Goal: Information Seeking & Learning: Learn about a topic

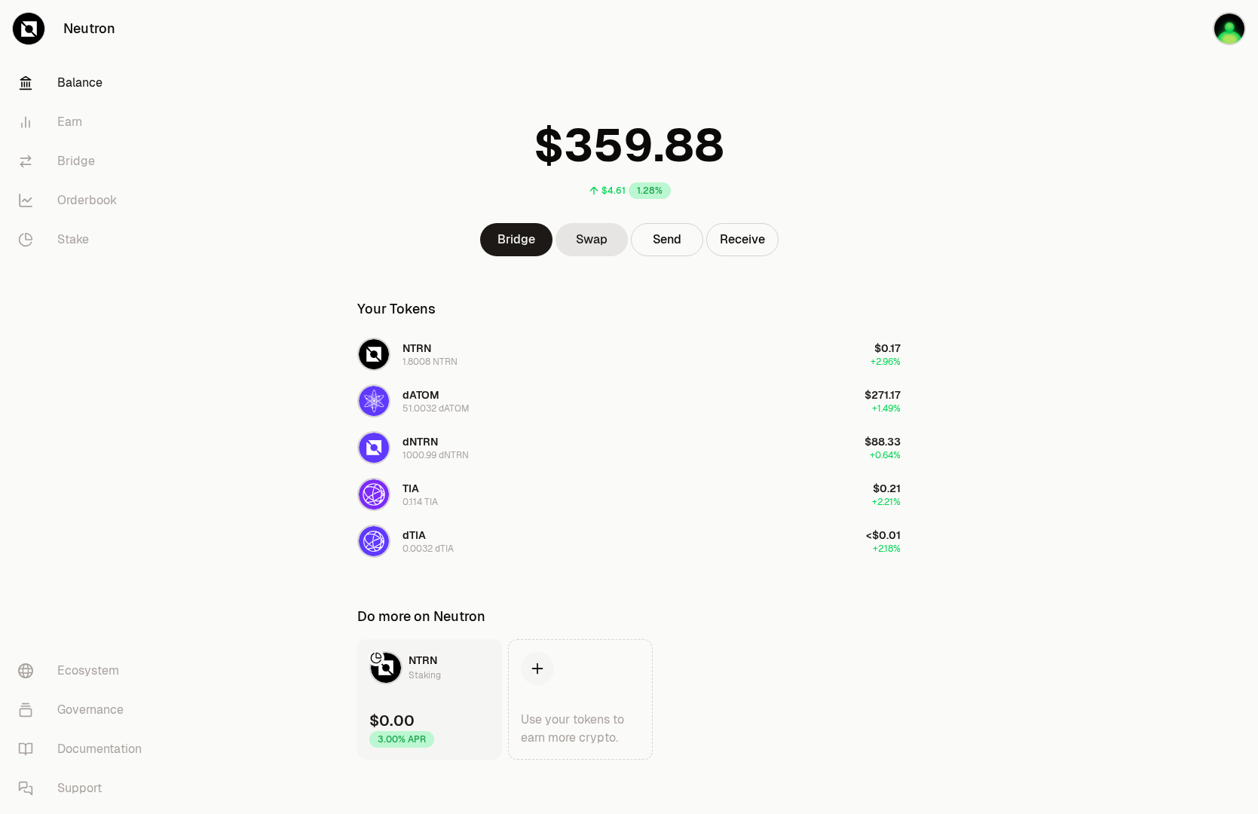
scroll to position [6, 0]
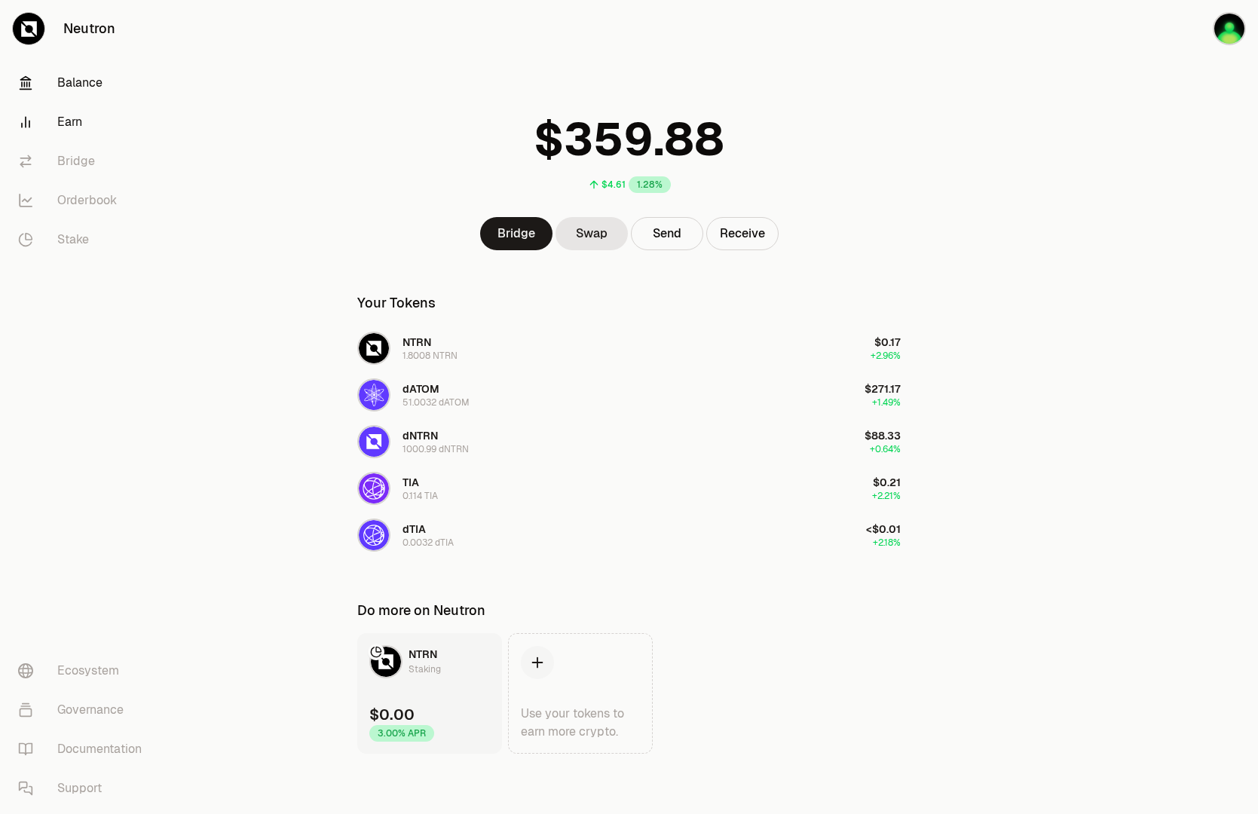
click at [66, 118] on link "Earn" at bounding box center [84, 122] width 157 height 39
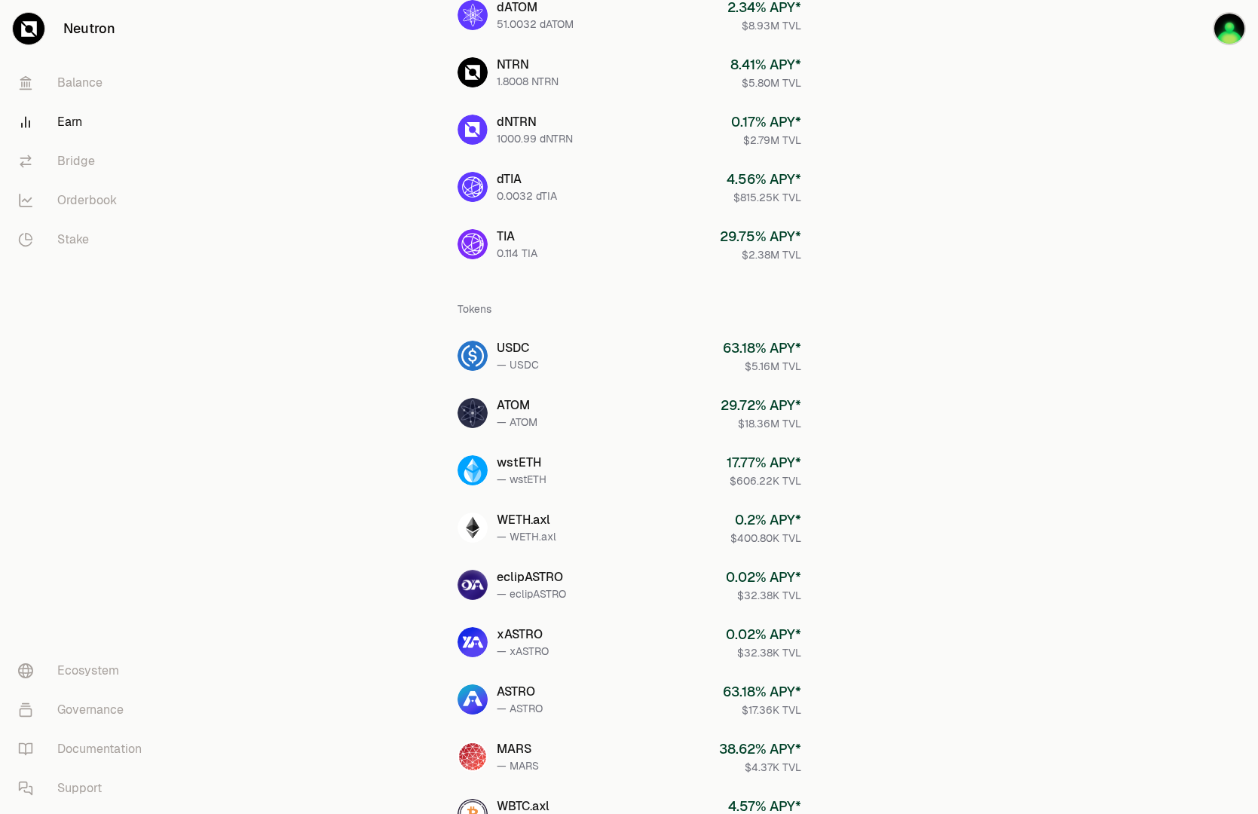
scroll to position [156, 0]
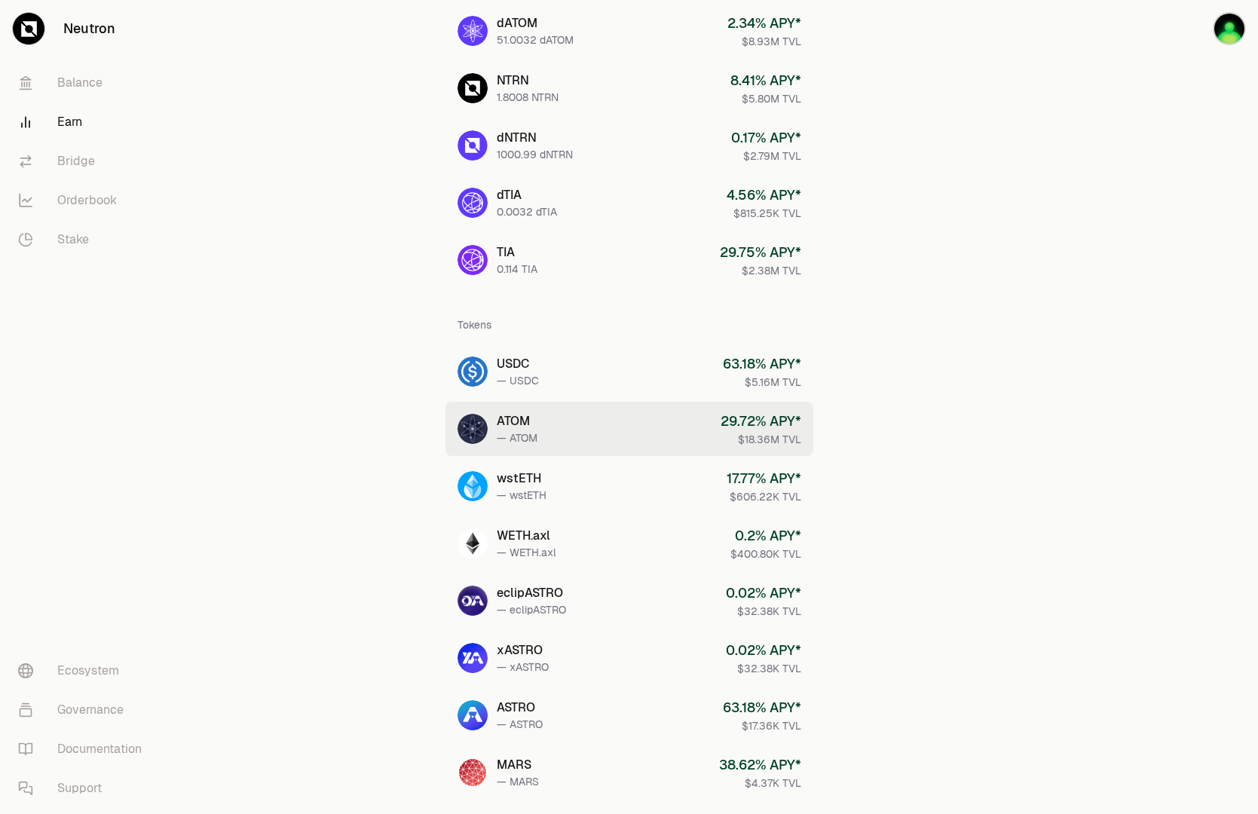
click at [549, 422] on link "ATOM — ATOM 29.72 % APY* $18.36M TVL" at bounding box center [629, 429] width 368 height 54
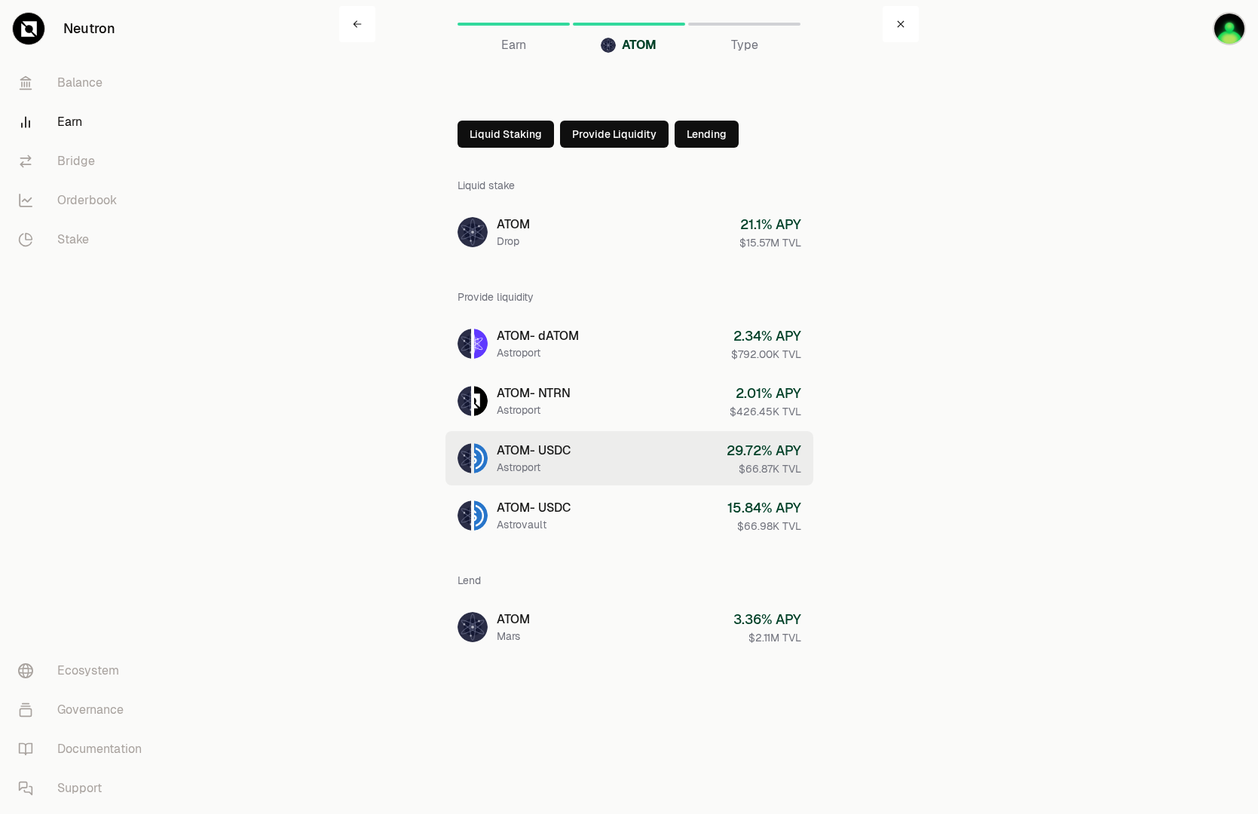
click at [619, 458] on link "ATOM - USDC Astroport 29.72 % APY $66.87K TVL" at bounding box center [629, 458] width 368 height 54
